Goal: Register for event/course

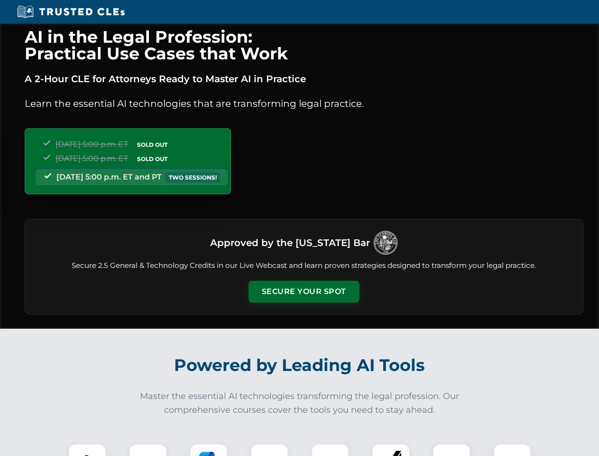
click at [304, 291] on button "Secure Your Spot" at bounding box center [304, 291] width 111 height 22
click at [87, 449] on img at bounding box center [88, 462] width 28 height 28
click at [148, 449] on div at bounding box center [148, 462] width 38 height 38
